Goal: Task Accomplishment & Management: Use online tool/utility

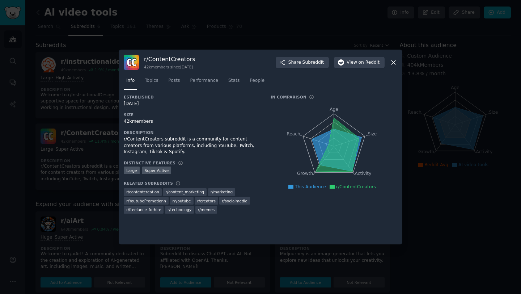
click at [393, 61] on icon at bounding box center [394, 63] width 8 height 8
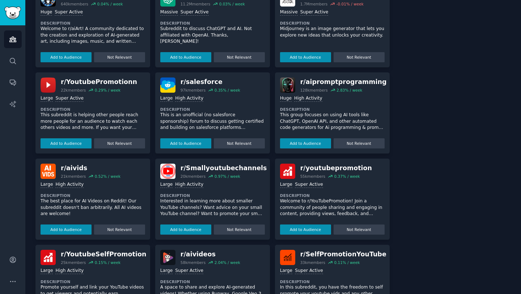
scroll to position [267, 0]
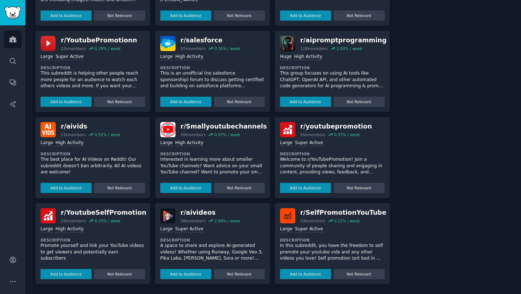
click at [215, 212] on div "r/ aivideos" at bounding box center [211, 212] width 60 height 9
click at [198, 213] on div "r/ aivideos" at bounding box center [211, 212] width 60 height 9
click at [168, 213] on img at bounding box center [167, 215] width 15 height 15
click at [171, 222] on img at bounding box center [167, 215] width 15 height 15
click at [193, 222] on div "58k members" at bounding box center [193, 220] width 25 height 5
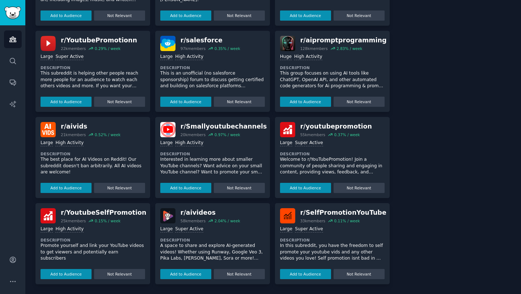
click at [211, 233] on div ">= 95th percentile for submissions / day Large Super Active Description A space…" at bounding box center [212, 251] width 105 height 56
click at [222, 219] on div "2.04 % / week" at bounding box center [228, 220] width 26 height 5
click at [181, 216] on div "r/ aivideos" at bounding box center [211, 212] width 60 height 9
click at [173, 216] on img at bounding box center [167, 215] width 15 height 15
click at [196, 272] on button "Add to Audience" at bounding box center [185, 274] width 51 height 10
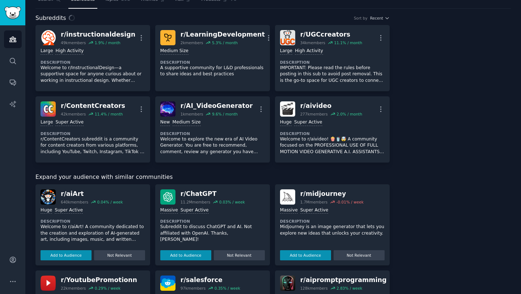
scroll to position [0, 0]
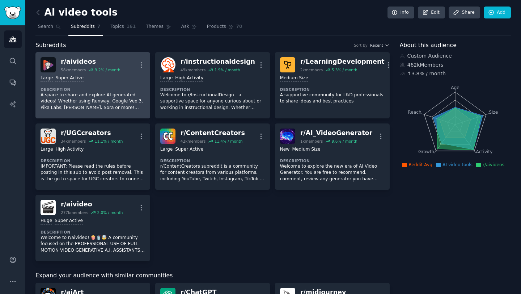
click at [113, 65] on div "r/ aivideos" at bounding box center [91, 61] width 60 height 9
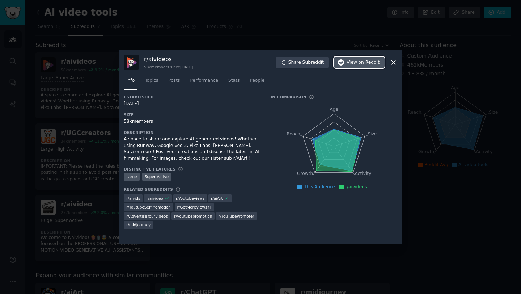
click at [362, 60] on span "on Reddit" at bounding box center [369, 62] width 21 height 7
click at [394, 60] on icon at bounding box center [394, 63] width 8 height 8
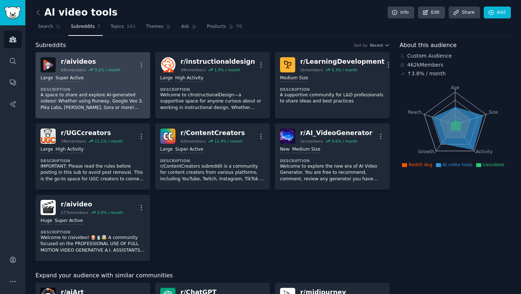
click at [118, 66] on h2 "r/ aivideos 58k members 9.2 % / month" at bounding box center [91, 64] width 60 height 15
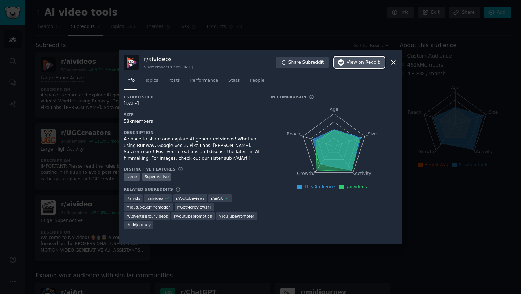
click at [353, 63] on span "View on Reddit" at bounding box center [363, 62] width 33 height 7
